Goal: Book appointment/travel/reservation

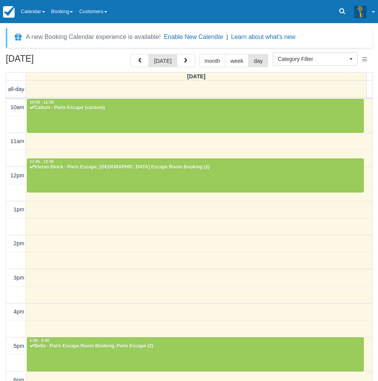
select select
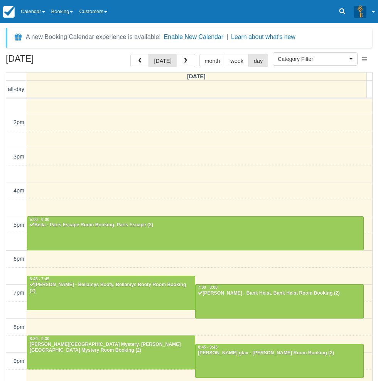
drag, startPoint x: 46, startPoint y: 9, endPoint x: 47, endPoint y: 34, distance: 24.7
click at [46, 9] on link "Calendar" at bounding box center [33, 11] width 30 height 23
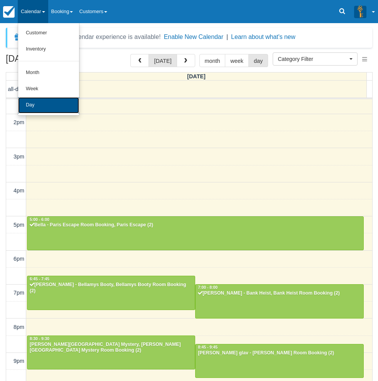
click at [40, 103] on link "Day" at bounding box center [48, 105] width 61 height 16
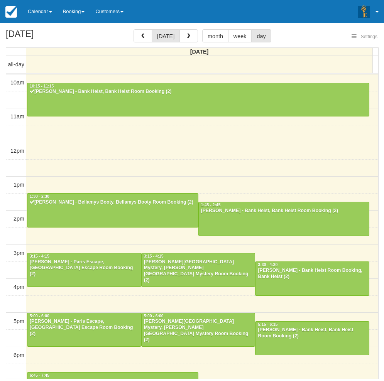
select select
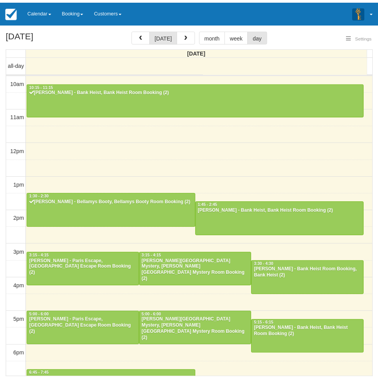
scroll to position [103, 0]
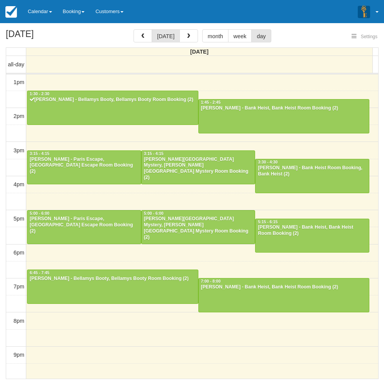
select select
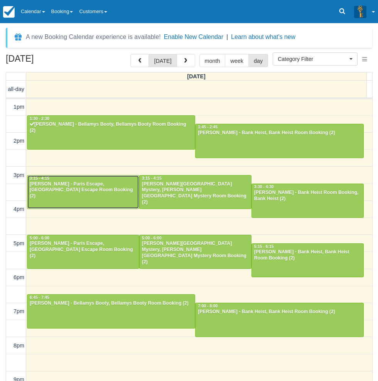
click at [88, 194] on div at bounding box center [82, 191] width 111 height 33
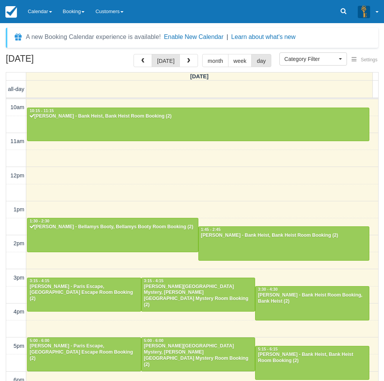
select select
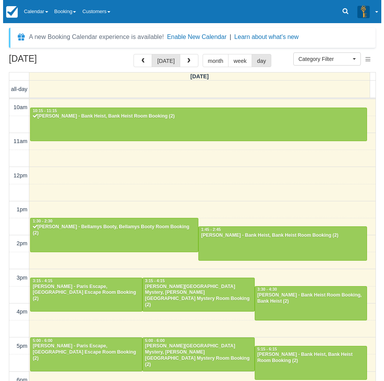
scroll to position [103, 0]
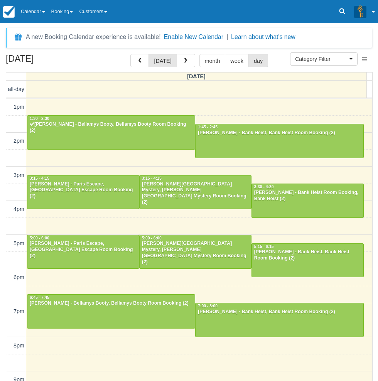
click at [236, 105] on div "10am 11am 12pm 1pm 2pm 3pm 4pm 5pm 6pm 7pm 8pm 9pm 10pm 10:15 - 11:15 Jake West…" at bounding box center [189, 210] width 366 height 426
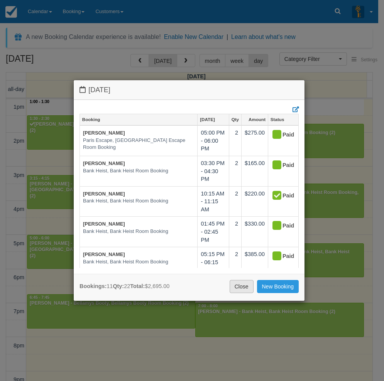
click at [242, 284] on link "Close" at bounding box center [241, 286] width 24 height 13
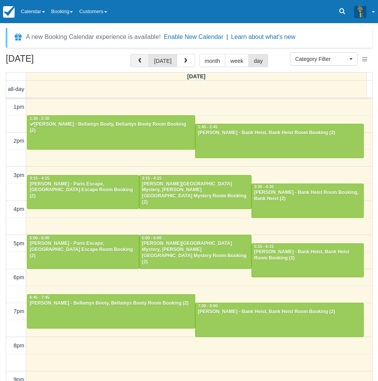
click at [139, 57] on button "button" at bounding box center [139, 60] width 19 height 13
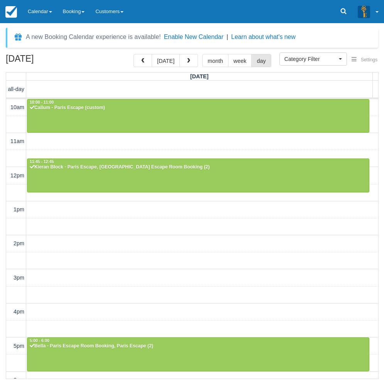
scroll to position [103, 0]
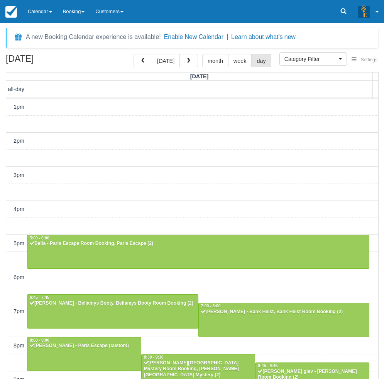
click at [207, 173] on div "10am 11am 12pm 1pm 2pm 3pm 4pm 5pm 6pm 7pm 8pm 9pm 10pm 10:00 - 11:00 Callum - …" at bounding box center [192, 210] width 372 height 426
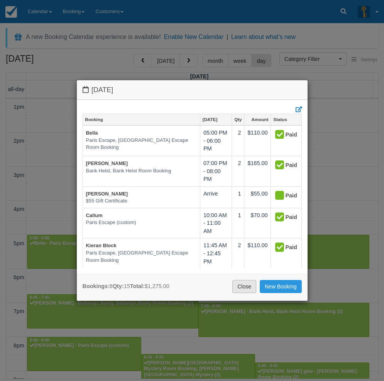
click at [245, 283] on link "Close" at bounding box center [244, 286] width 24 height 13
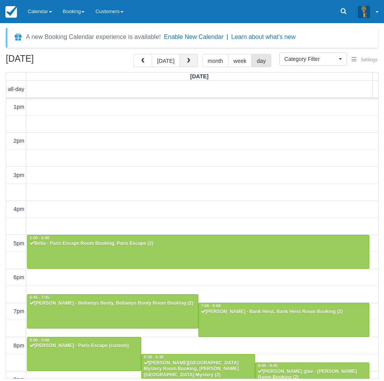
click at [186, 66] on button "button" at bounding box center [188, 60] width 19 height 13
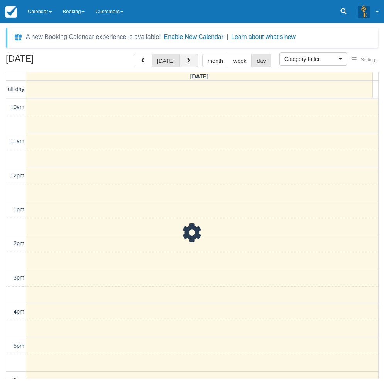
scroll to position [103, 0]
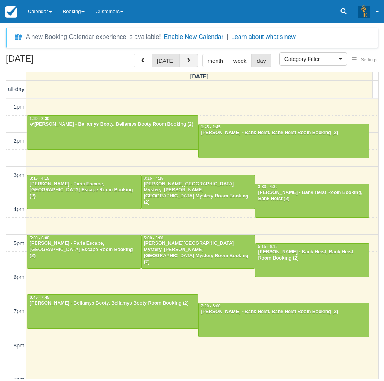
click at [186, 66] on button "button" at bounding box center [188, 60] width 19 height 13
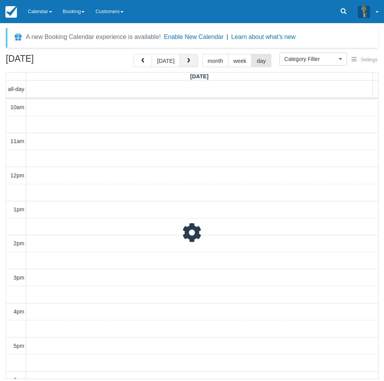
scroll to position [103, 0]
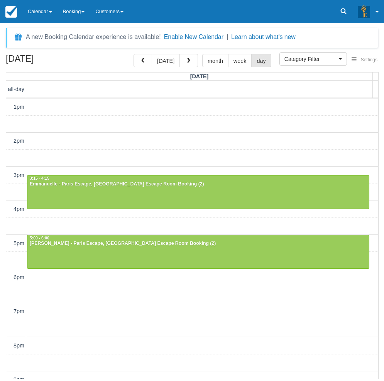
click at [182, 148] on div "10am 11am 12pm 1pm 2pm 3pm 4pm 5pm 6pm 7pm 8pm 9pm 10pm 11:45 - 12:45 Georgina …" at bounding box center [192, 210] width 372 height 426
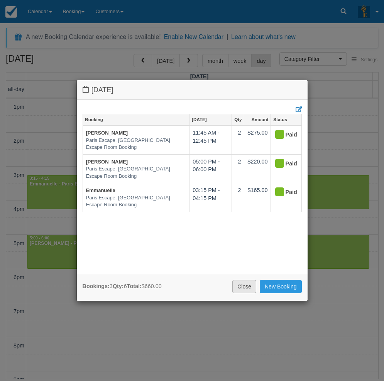
click at [242, 286] on link "Close" at bounding box center [244, 286] width 24 height 13
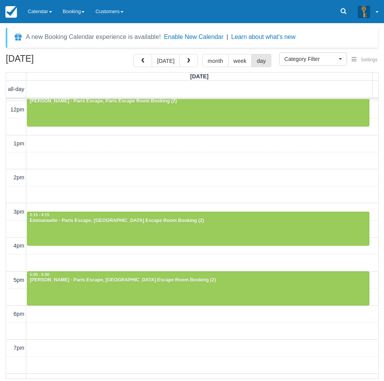
scroll to position [0, 0]
